Goal: Information Seeking & Learning: Learn about a topic

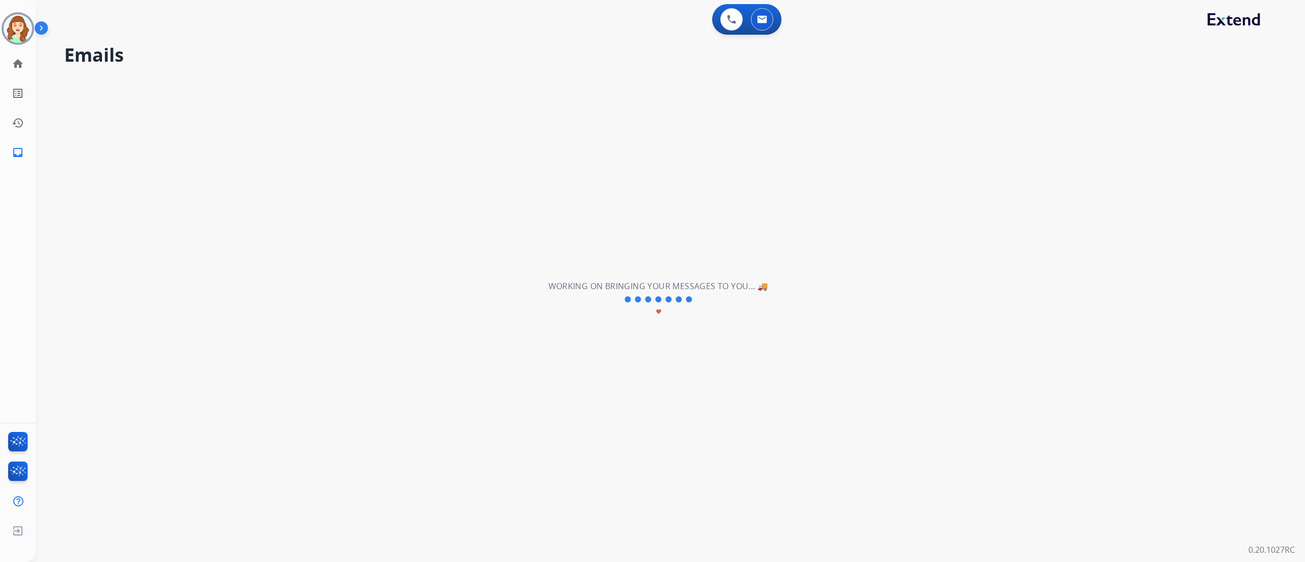
click at [1172, 185] on div "**********" at bounding box center [658, 299] width 1245 height 525
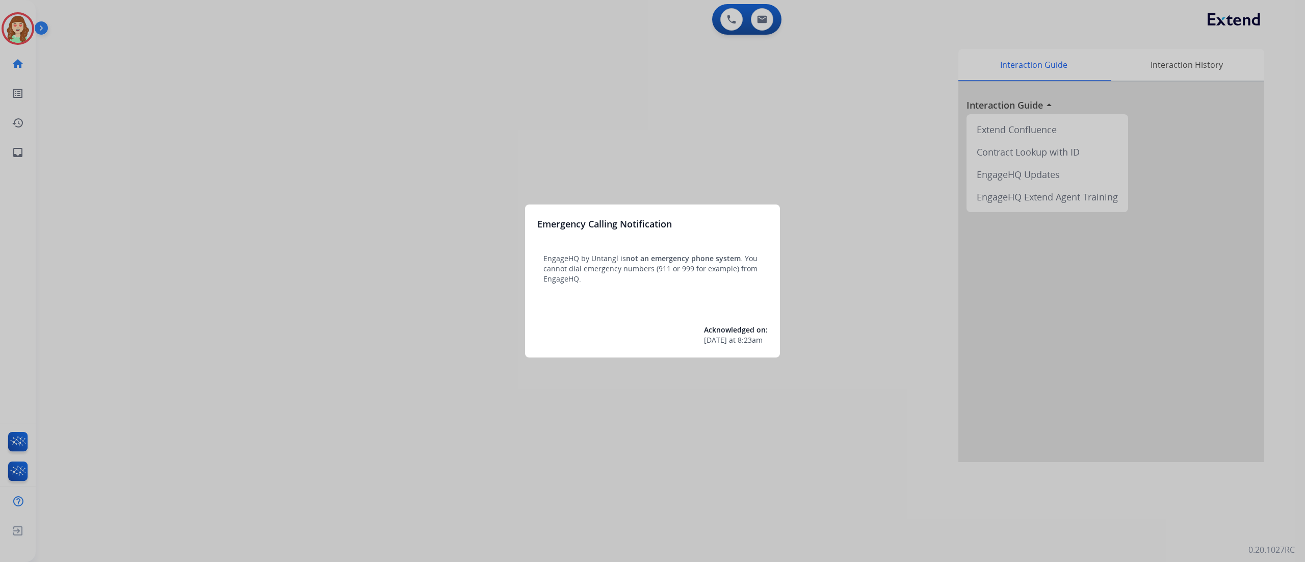
click at [559, 122] on div at bounding box center [652, 281] width 1305 height 562
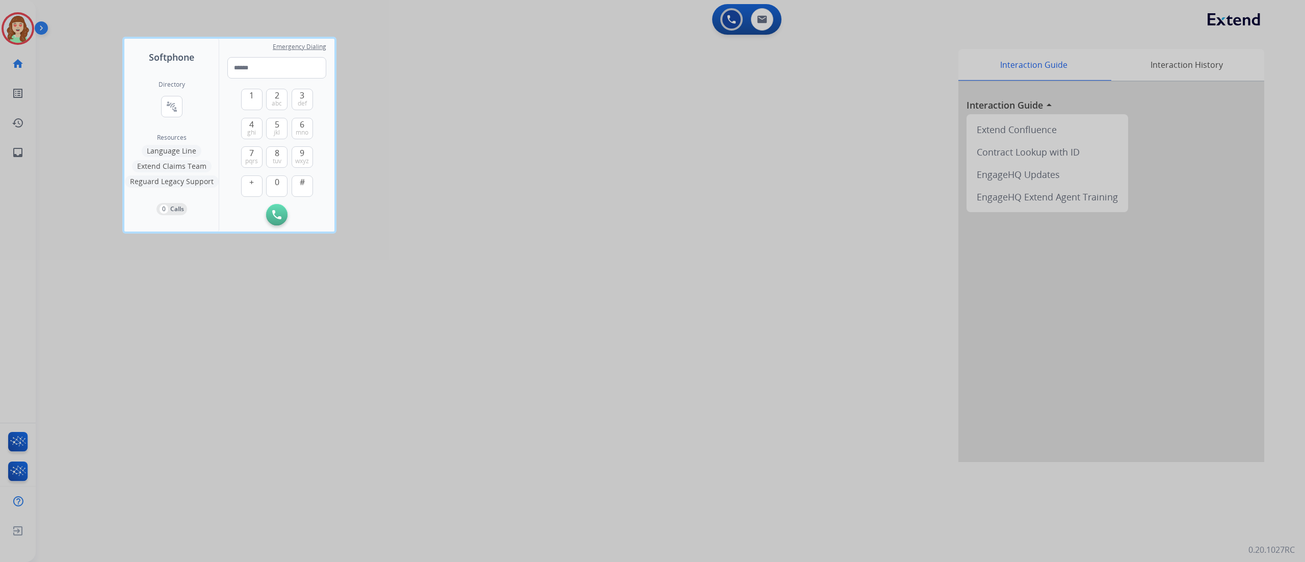
click at [756, 16] on div at bounding box center [652, 281] width 1305 height 562
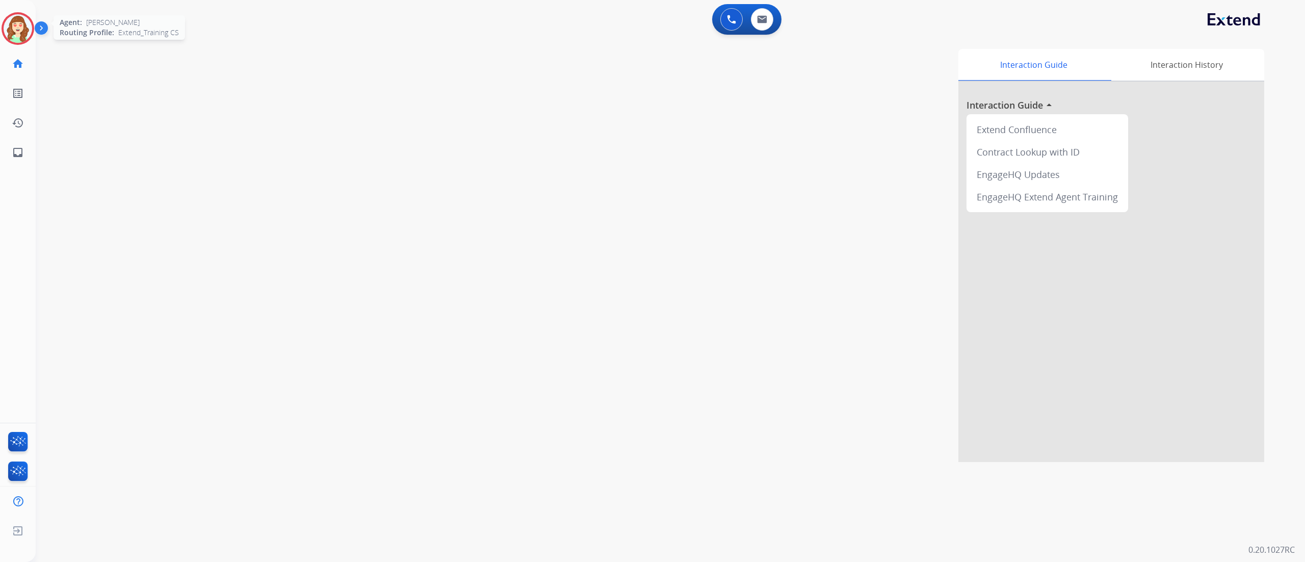
click at [25, 16] on img at bounding box center [18, 28] width 29 height 29
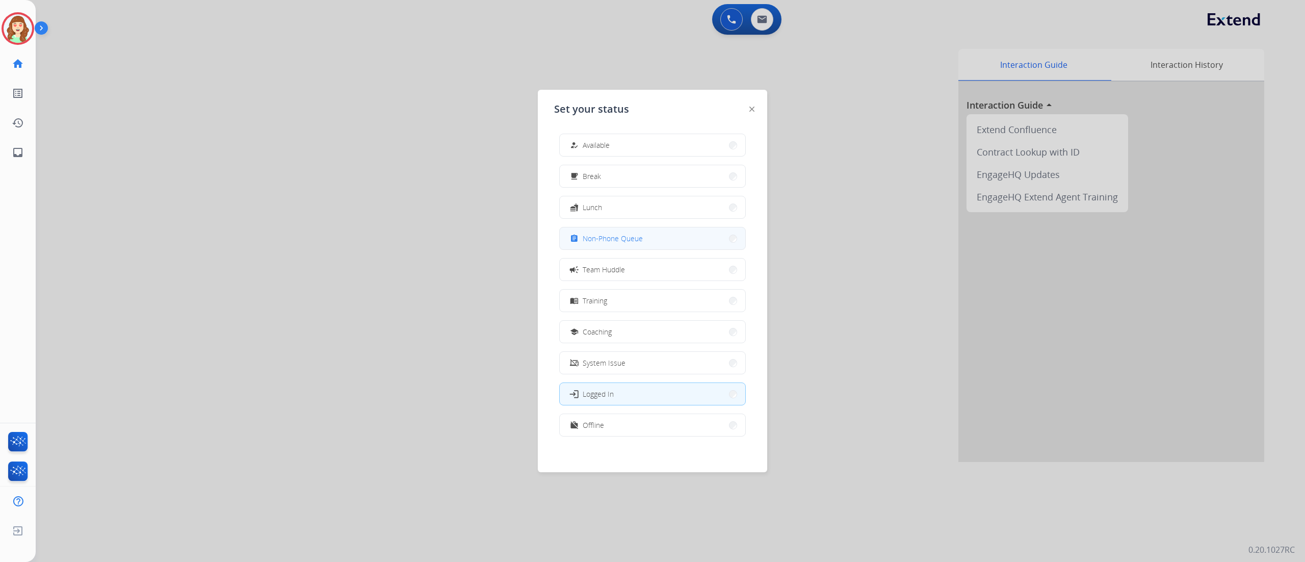
click at [662, 234] on button "assignment Non-Phone Queue" at bounding box center [653, 238] width 186 height 22
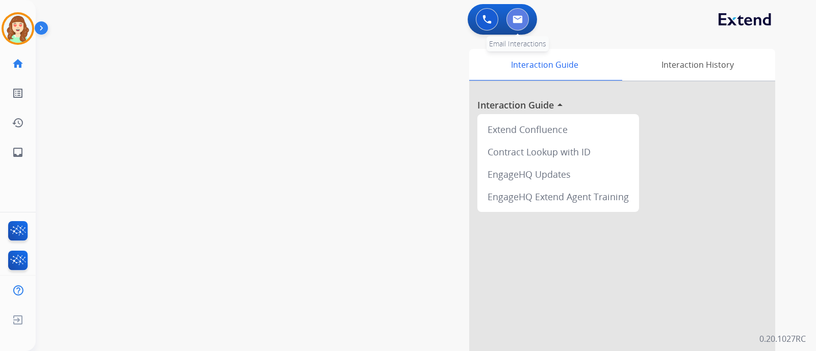
click at [524, 16] on button at bounding box center [517, 19] width 22 height 22
select select "**********"
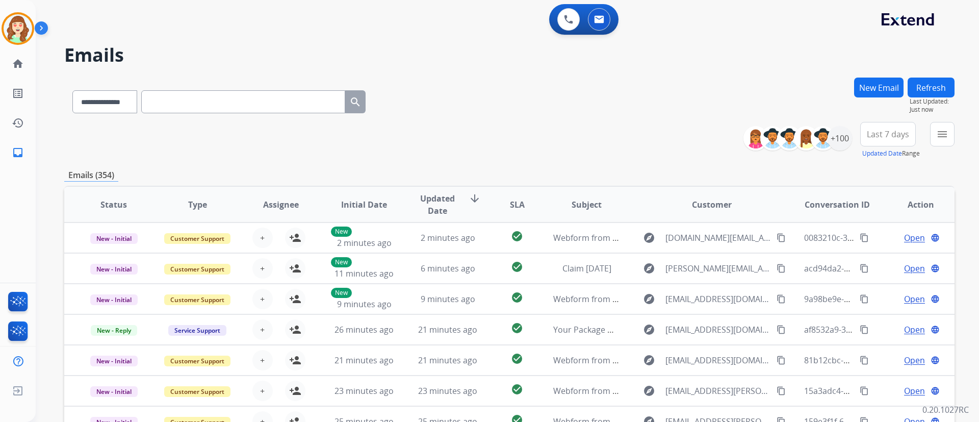
drag, startPoint x: 806, startPoint y: 6, endPoint x: 529, endPoint y: 137, distance: 306.3
click at [529, 137] on div "**********" at bounding box center [509, 140] width 890 height 37
click at [938, 132] on mat-icon "menu" at bounding box center [942, 134] width 12 height 12
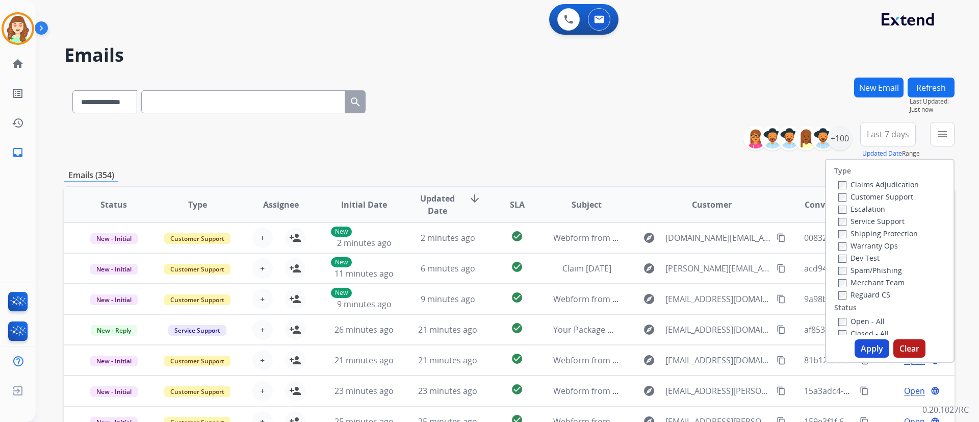
click at [834, 181] on div "Claims Adjudication Customer Support Escalation Service Support Shipping Protec…" at bounding box center [876, 239] width 85 height 122
click at [834, 184] on div "Claims Adjudication Customer Support Escalation Service Support Shipping Protec…" at bounding box center [876, 239] width 85 height 122
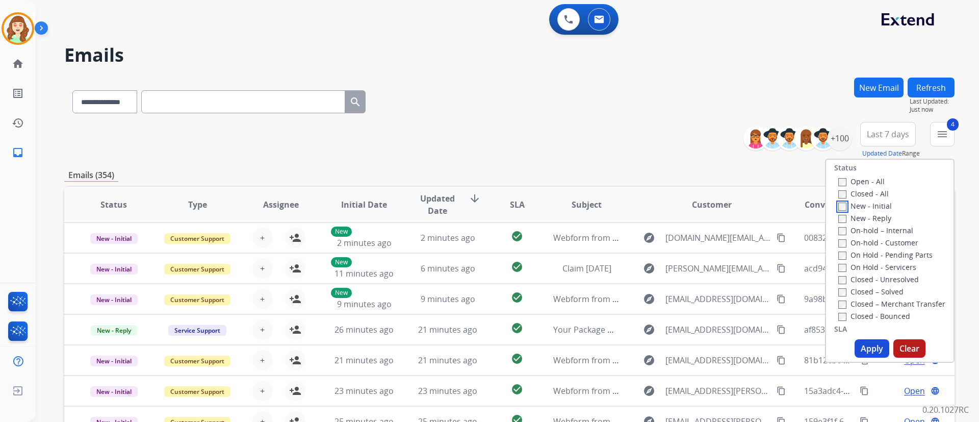
scroll to position [204, 0]
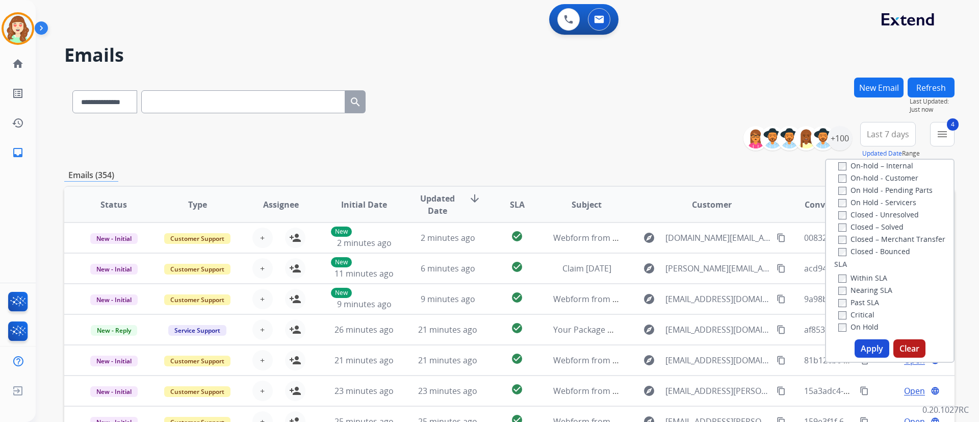
click at [873, 340] on button "Apply" at bounding box center [872, 348] width 35 height 18
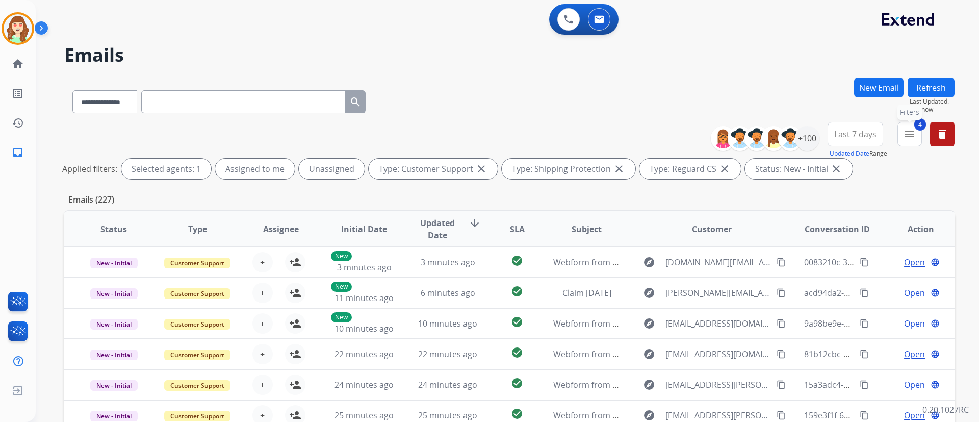
click at [910, 132] on mat-icon "menu" at bounding box center [909, 134] width 12 height 12
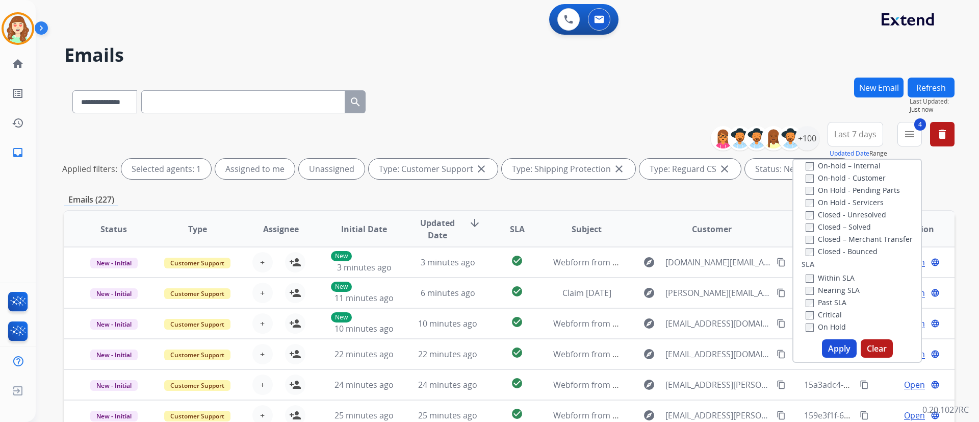
click at [847, 127] on button "Last 7 days" at bounding box center [856, 134] width 56 height 24
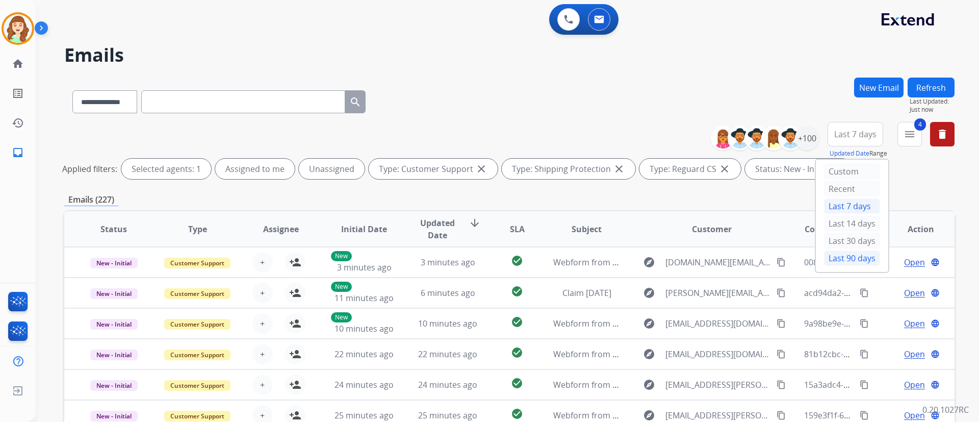
drag, startPoint x: 847, startPoint y: 127, endPoint x: 839, endPoint y: 256, distance: 129.7
click at [839, 159] on div "Last 7 days Updated Date Range Custom Recent Last 7 days Last 14 days Last 30 d…" at bounding box center [859, 140] width 62 height 37
click at [864, 134] on span "Last 7 days" at bounding box center [855, 134] width 42 height 4
click at [845, 257] on div "Last 90 days" at bounding box center [852, 257] width 56 height 15
click at [804, 129] on div "+148" at bounding box center [807, 138] width 24 height 24
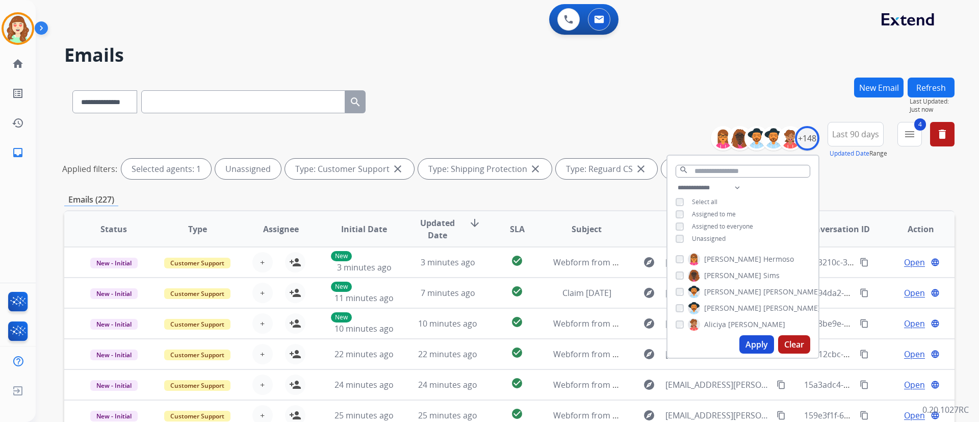
click at [756, 344] on button "Apply" at bounding box center [756, 344] width 35 height 18
click at [778, 76] on div "**********" at bounding box center [495, 248] width 919 height 422
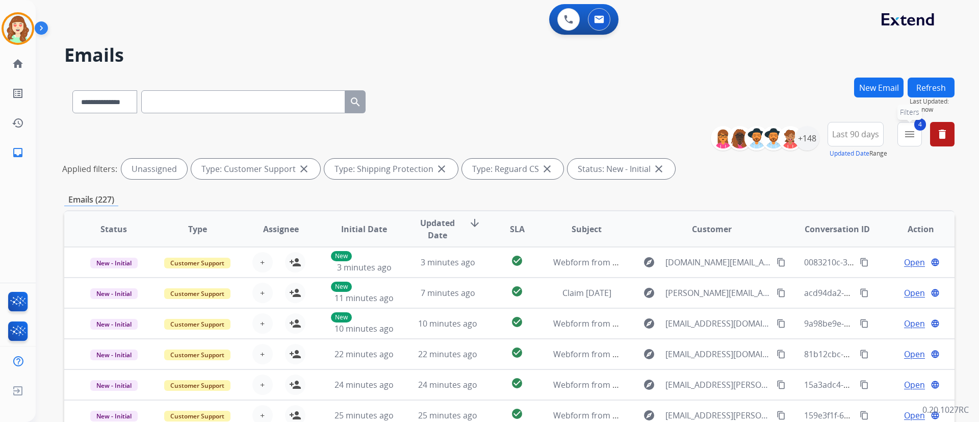
click at [907, 134] on mat-icon "menu" at bounding box center [909, 134] width 12 height 12
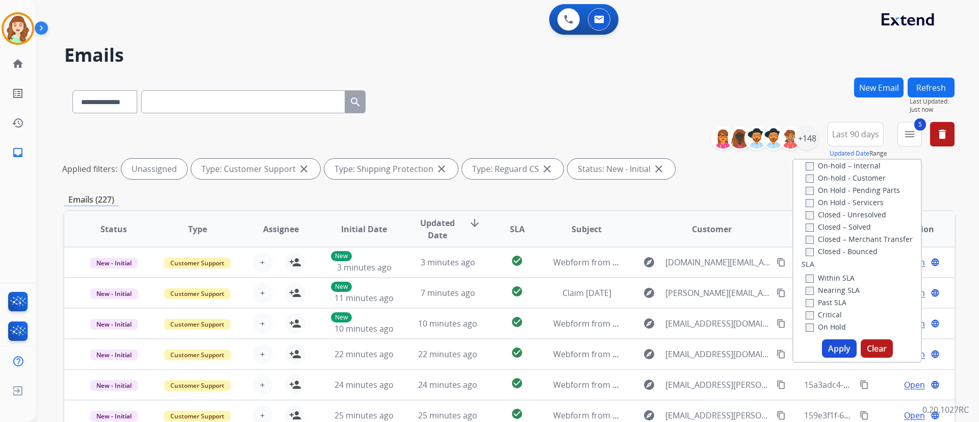
click at [806, 310] on label "Critical" at bounding box center [824, 314] width 36 height 10
click at [839, 348] on button "Apply" at bounding box center [839, 348] width 35 height 18
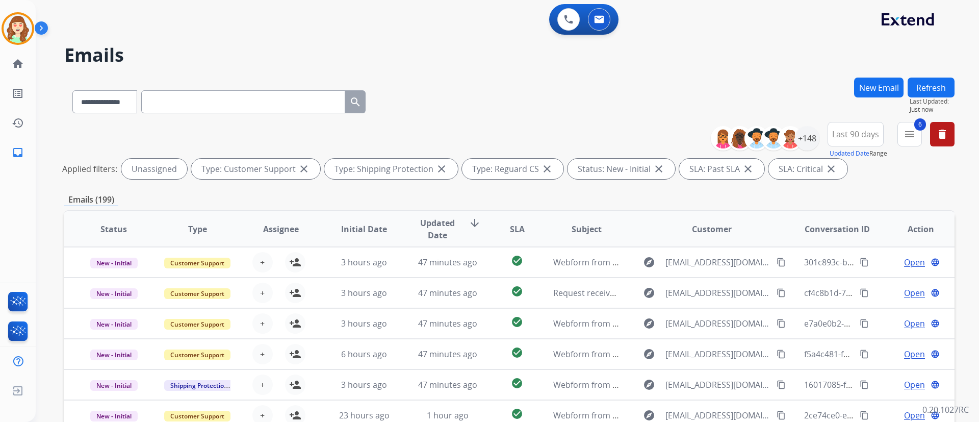
click at [512, 231] on span "SLA" at bounding box center [517, 229] width 15 height 12
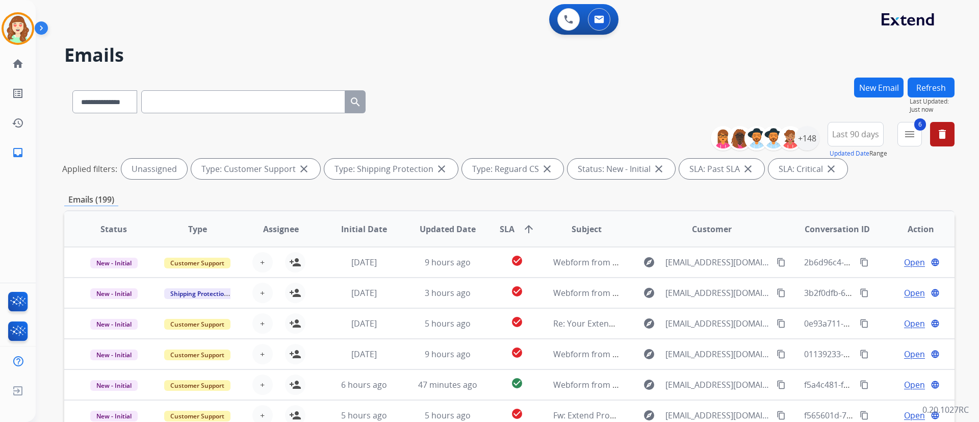
click at [965, 229] on div "**********" at bounding box center [507, 211] width 943 height 422
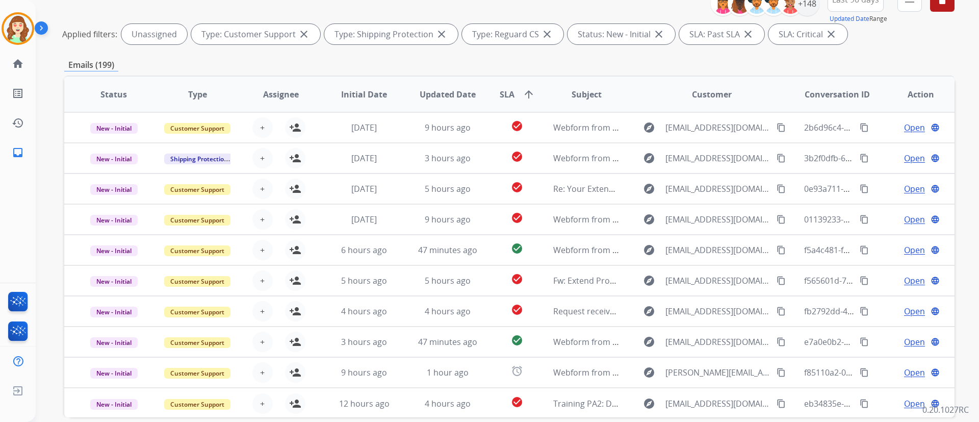
scroll to position [183, 0]
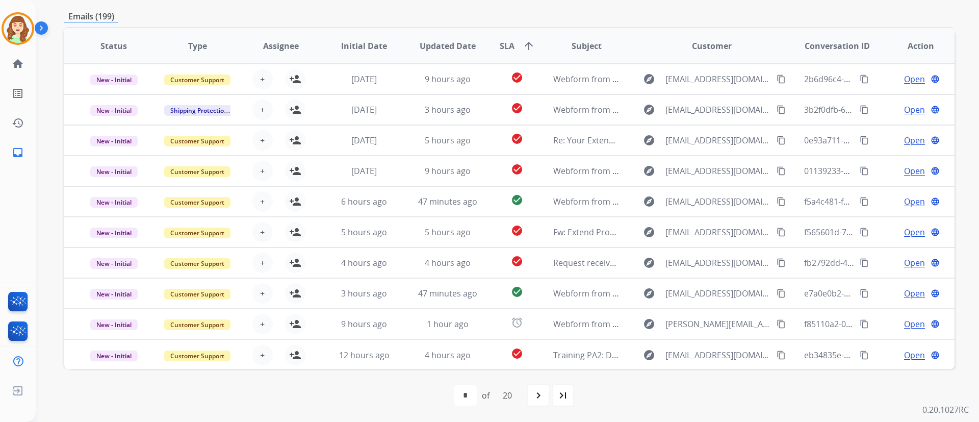
click at [965, 229] on div "**********" at bounding box center [507, 211] width 943 height 422
click at [533, 392] on div "navigate_next" at bounding box center [538, 395] width 22 height 22
click at [566, 395] on mat-icon "navigate_next" at bounding box center [561, 395] width 12 height 12
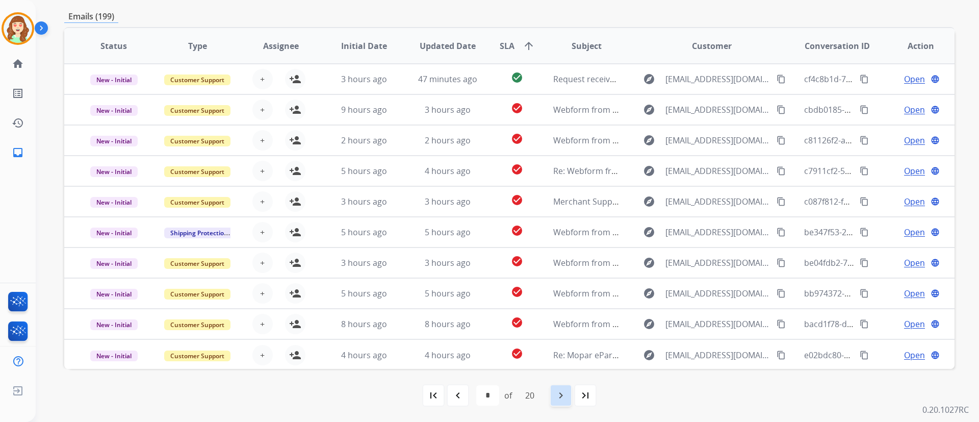
click at [560, 400] on mat-icon "navigate_next" at bounding box center [561, 395] width 12 height 12
click at [562, 402] on div "navigate_next" at bounding box center [561, 395] width 22 height 22
click at [565, 396] on mat-icon "navigate_next" at bounding box center [561, 395] width 12 height 12
click at [557, 399] on mat-icon "navigate_next" at bounding box center [561, 395] width 12 height 12
click at [561, 400] on mat-icon "navigate_next" at bounding box center [561, 395] width 12 height 12
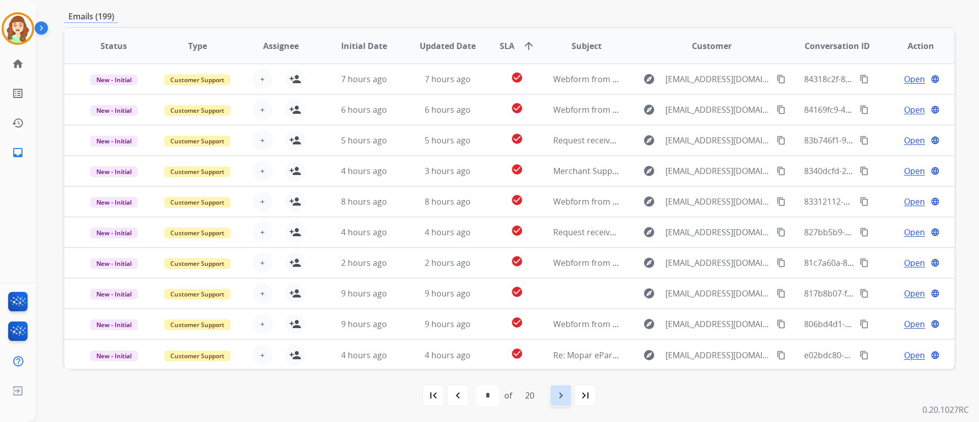
click at [564, 400] on mat-icon "navigate_next" at bounding box center [561, 395] width 12 height 12
select select "*"
click at [562, 391] on mat-icon "navigate_next" at bounding box center [561, 395] width 12 height 12
click at [962, 281] on div "**********" at bounding box center [507, 211] width 943 height 422
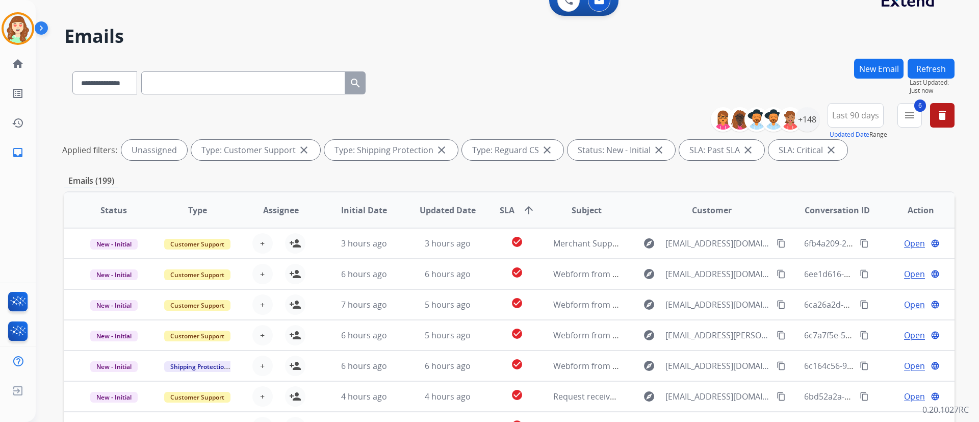
scroll to position [0, 0]
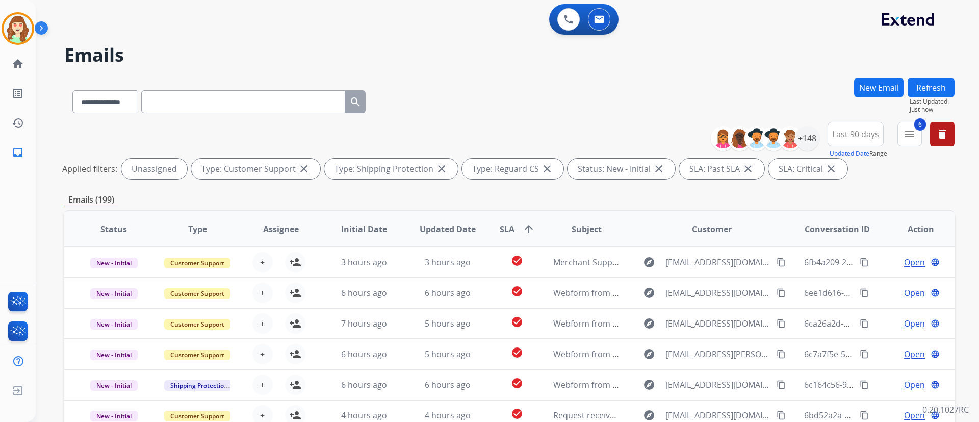
click at [815, 100] on div "**********" at bounding box center [509, 99] width 890 height 44
click at [809, 140] on div "+148" at bounding box center [807, 138] width 24 height 24
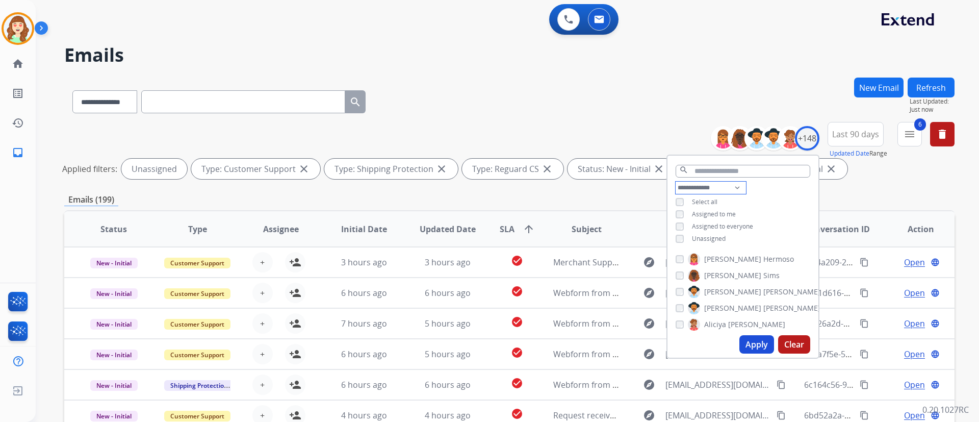
click at [714, 182] on select "**********" at bounding box center [711, 188] width 70 height 12
select select "**********"
click at [676, 182] on select "**********" at bounding box center [711, 188] width 70 height 12
click at [674, 218] on div "**********" at bounding box center [742, 208] width 151 height 53
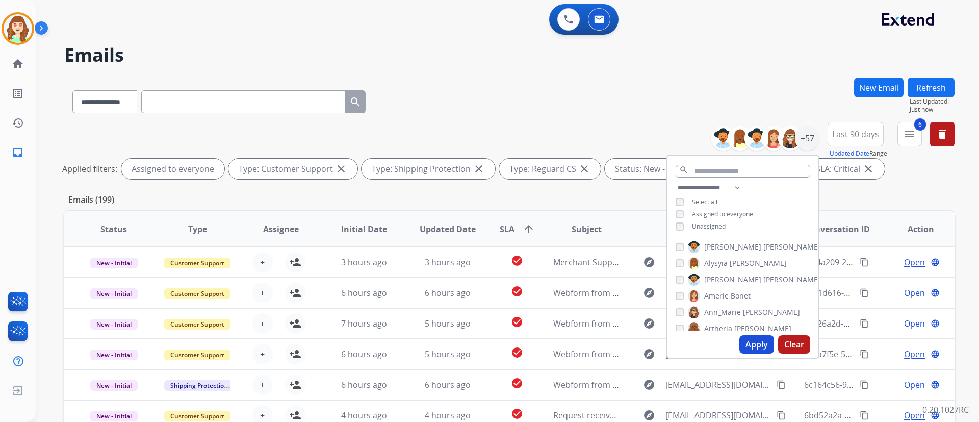
click at [756, 337] on button "Apply" at bounding box center [756, 344] width 35 height 18
select select "*"
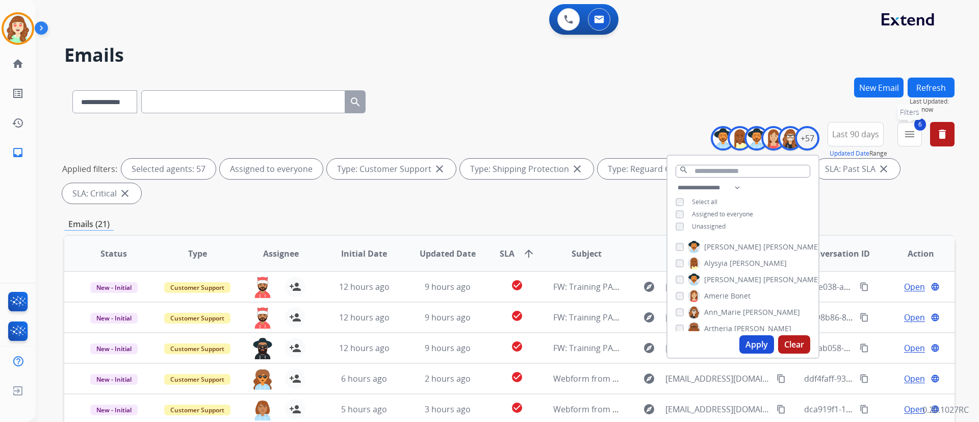
click at [907, 133] on mat-icon "menu" at bounding box center [909, 134] width 12 height 12
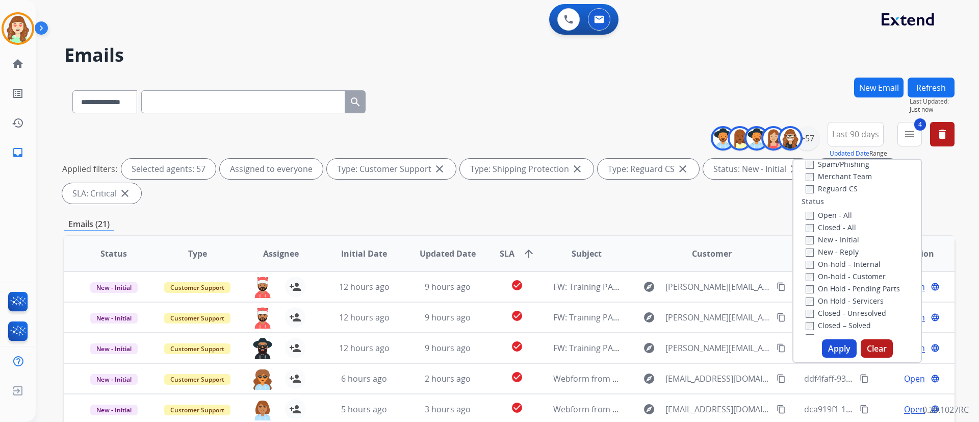
scroll to position [80, 0]
click at [802, 240] on div "Open - All Closed - All New - Initial New - Reply On-hold – Internal On-hold - …" at bounding box center [857, 308] width 111 height 147
click at [833, 342] on button "Apply" at bounding box center [839, 348] width 35 height 18
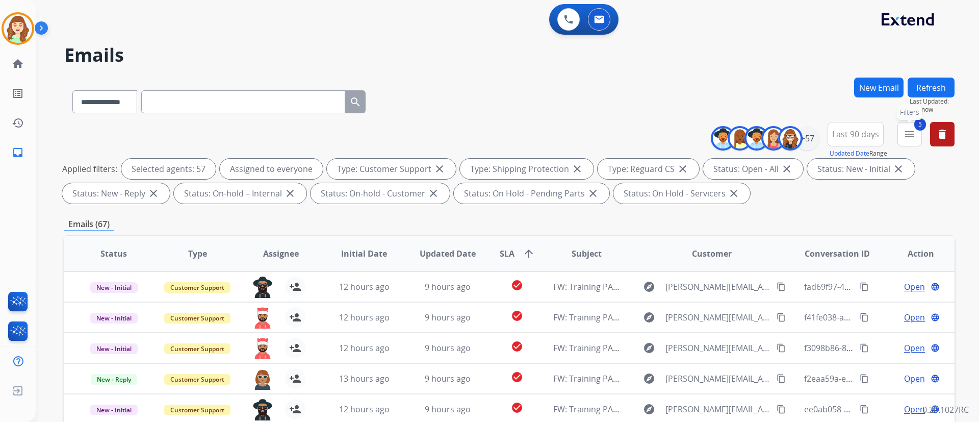
click at [898, 137] on button "5 menu Filters" at bounding box center [909, 134] width 24 height 24
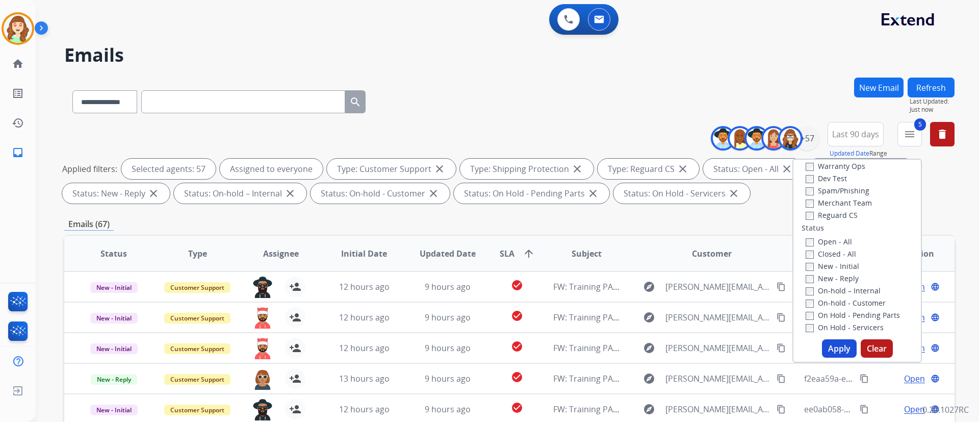
click at [440, 34] on div "0 Voice Interactions 0 Email Interactions" at bounding box center [501, 20] width 907 height 33
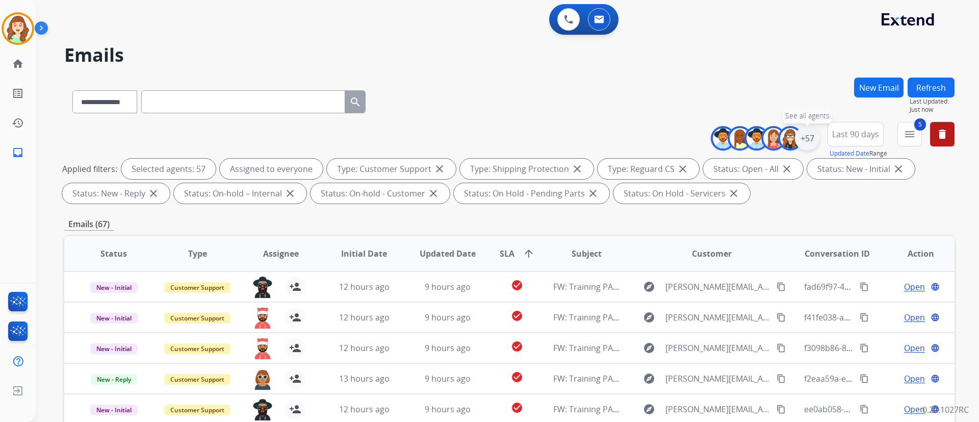
click at [805, 143] on div "+57" at bounding box center [807, 138] width 24 height 24
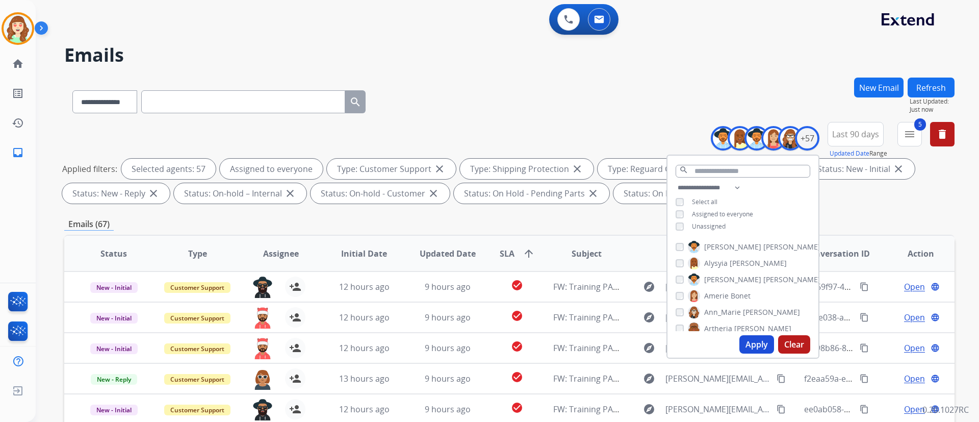
click at [802, 348] on button "Clear" at bounding box center [794, 344] width 32 height 18
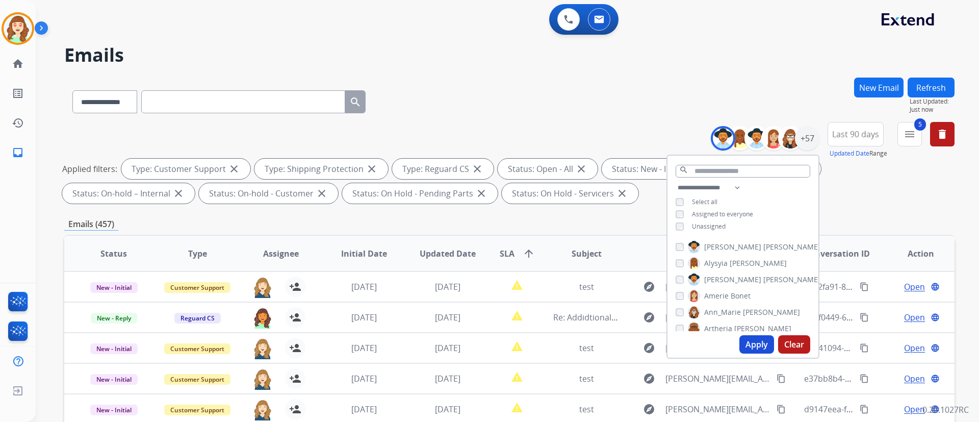
click at [677, 283] on div "[PERSON_NAME]" at bounding box center [748, 279] width 145 height 12
click at [678, 282] on div "[PERSON_NAME]" at bounding box center [748, 279] width 145 height 12
click at [678, 300] on div "[PERSON_NAME] [PERSON_NAME]" at bounding box center [713, 296] width 75 height 12
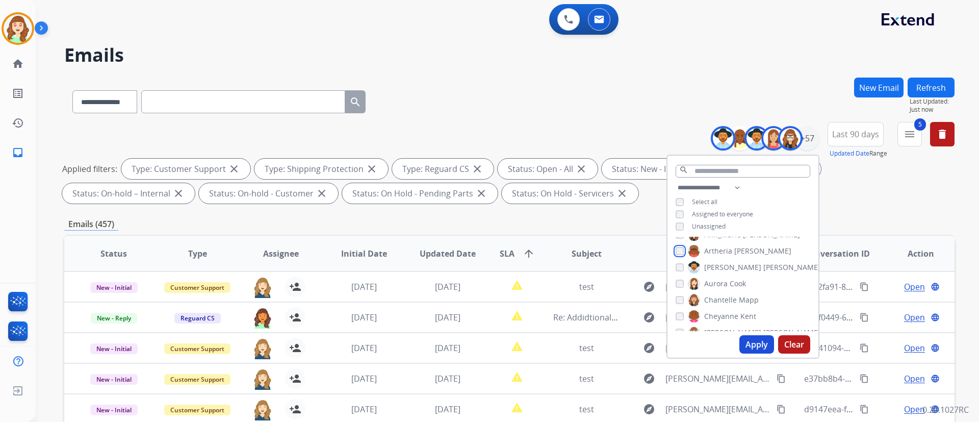
scroll to position [87, 0]
click at [680, 268] on div "[PERSON_NAME]" at bounding box center [711, 274] width 70 height 12
click at [679, 293] on div "[PERSON_NAME]" at bounding box center [717, 290] width 83 height 12
click at [680, 270] on div "[PERSON_NAME]" at bounding box center [723, 276] width 94 height 12
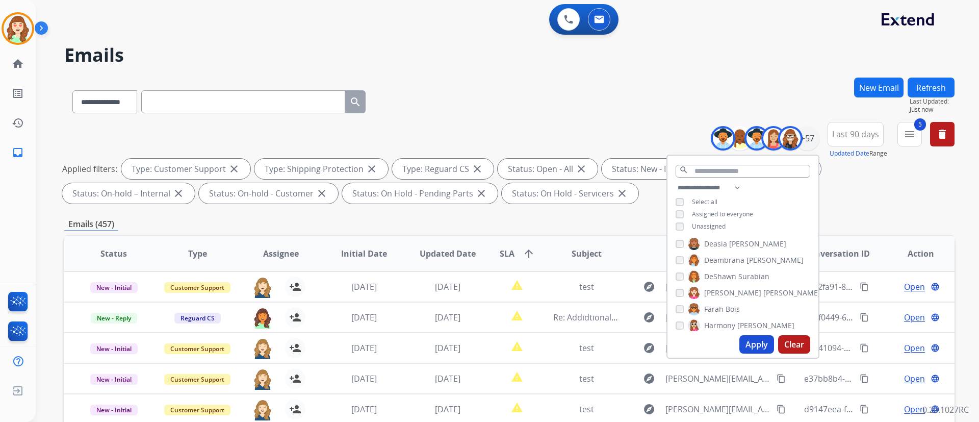
click at [680, 270] on div "[PERSON_NAME]" at bounding box center [723, 276] width 94 height 12
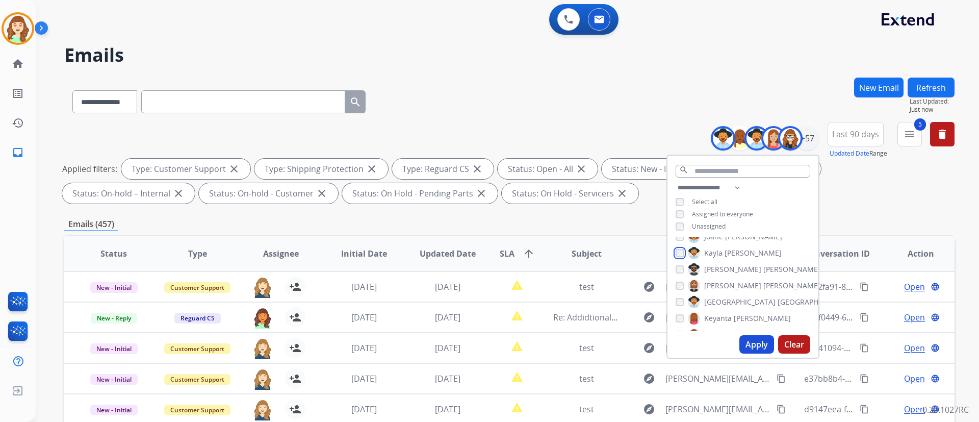
scroll to position [391, 0]
click at [673, 308] on div "[PERSON_NAME] [PERSON_NAME] [PERSON_NAME] [PERSON_NAME] [PERSON_NAME] [PERSON_N…" at bounding box center [742, 284] width 151 height 94
click at [678, 264] on div "[PERSON_NAME]" at bounding box center [734, 270] width 116 height 12
click at [676, 272] on div "[PERSON_NAME]" at bounding box center [734, 270] width 116 height 12
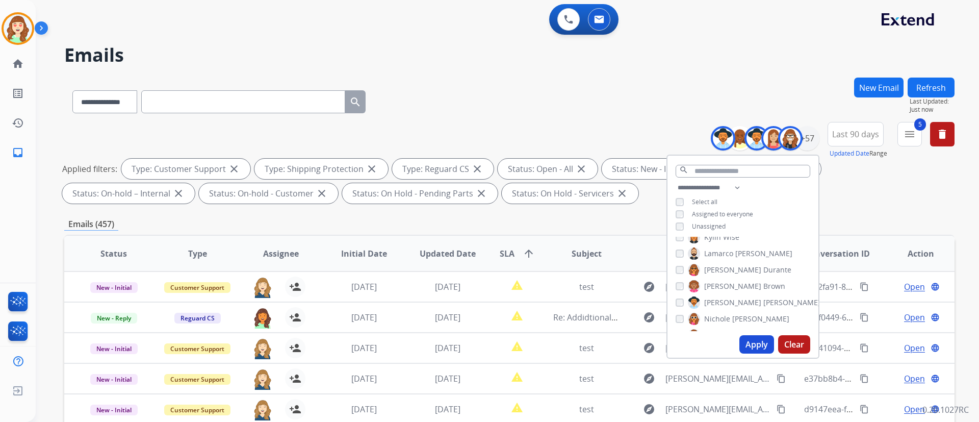
click at [676, 264] on div "[PERSON_NAME]" at bounding box center [734, 270] width 116 height 12
click at [681, 294] on div "[PERSON_NAME] [PERSON_NAME] [PERSON_NAME] [PERSON_NAME] [PERSON_NAME] [PERSON_N…" at bounding box center [742, 284] width 151 height 94
click at [680, 328] on div "Tyquanda Vasque" at bounding box center [721, 324] width 90 height 12
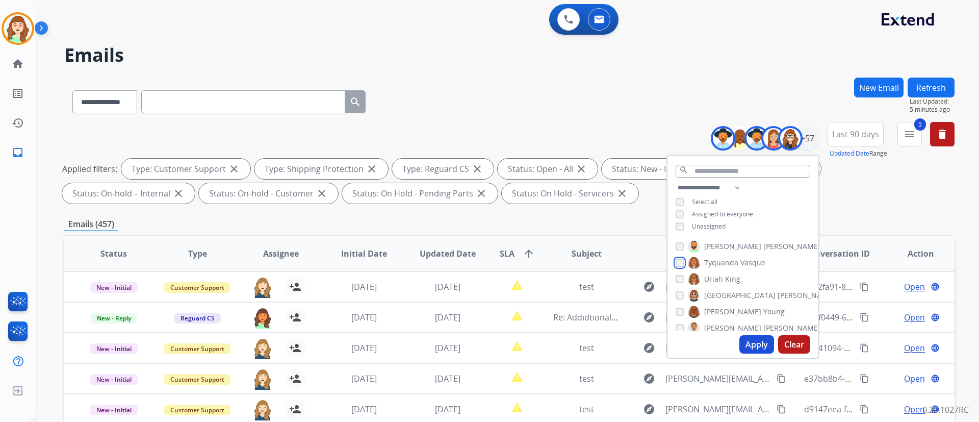
scroll to position [843, 0]
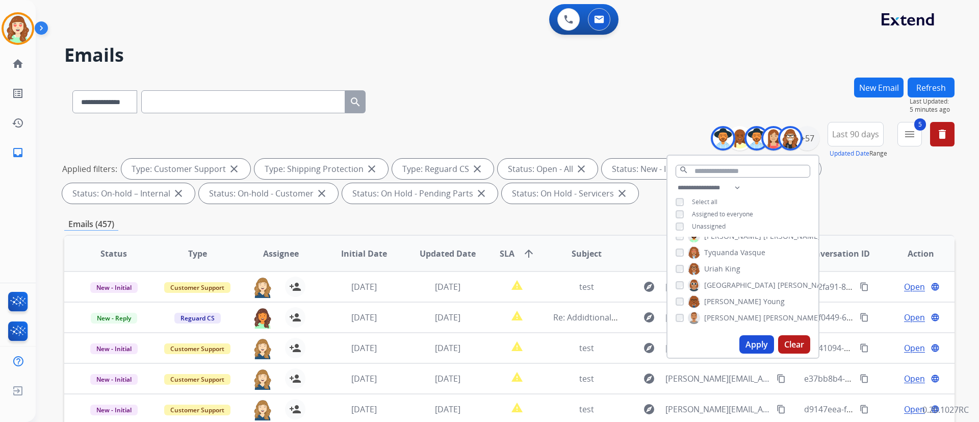
click at [674, 304] on div "[PERSON_NAME] [PERSON_NAME] [PERSON_NAME] [PERSON_NAME] [PERSON_NAME] [PERSON_N…" at bounding box center [742, 284] width 151 height 94
click at [683, 300] on div "Venegas Young" at bounding box center [730, 301] width 109 height 12
click at [748, 346] on button "Apply" at bounding box center [756, 344] width 35 height 18
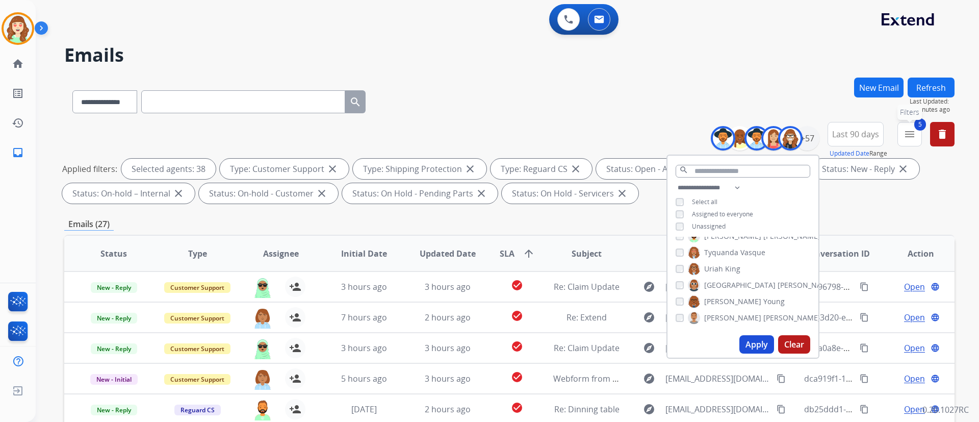
click at [910, 129] on mat-icon "menu" at bounding box center [909, 134] width 12 height 12
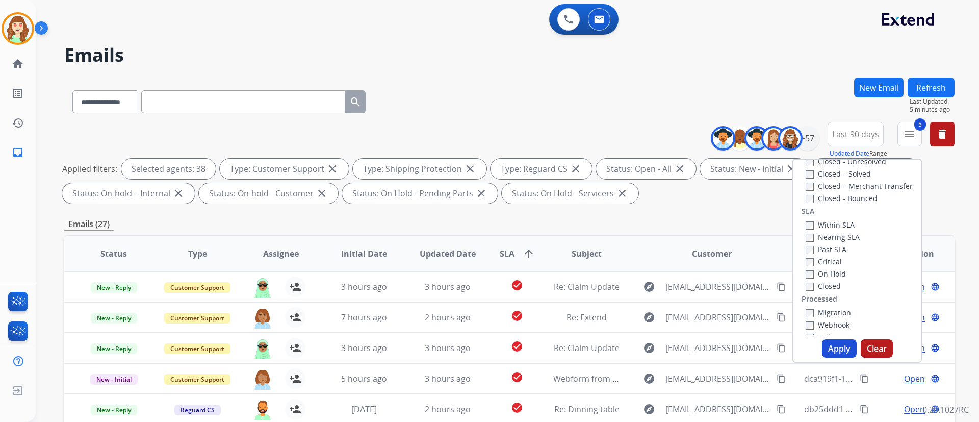
scroll to position [269, 0]
click at [837, 345] on button "Apply" at bounding box center [839, 348] width 35 height 18
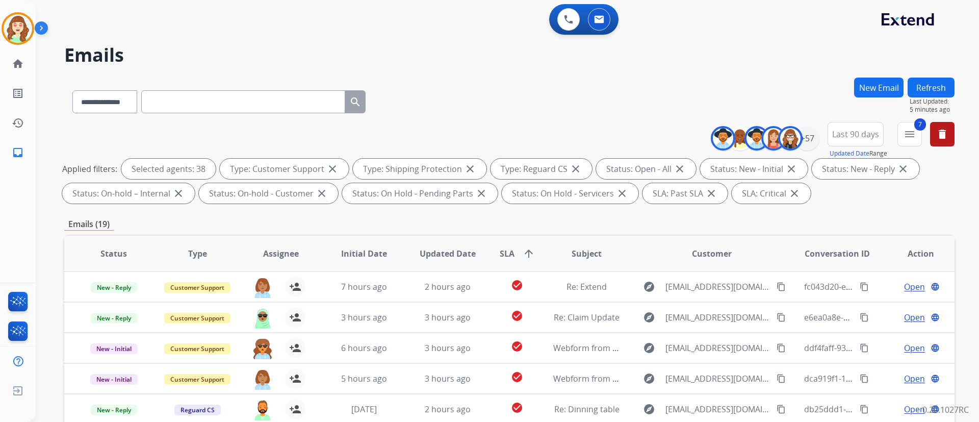
click at [509, 257] on span "SLA" at bounding box center [507, 253] width 15 height 12
click at [773, 71] on div "**********" at bounding box center [495, 248] width 919 height 422
